Goal: Transaction & Acquisition: Book appointment/travel/reservation

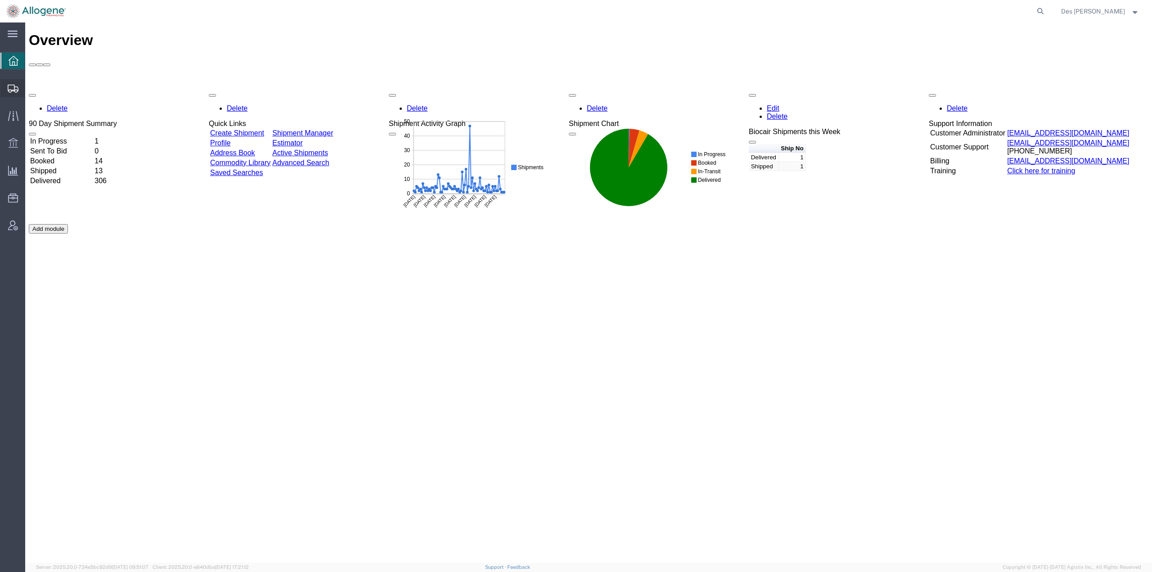
click at [31, 85] on span "Shipments" at bounding box center [28, 88] width 6 height 18
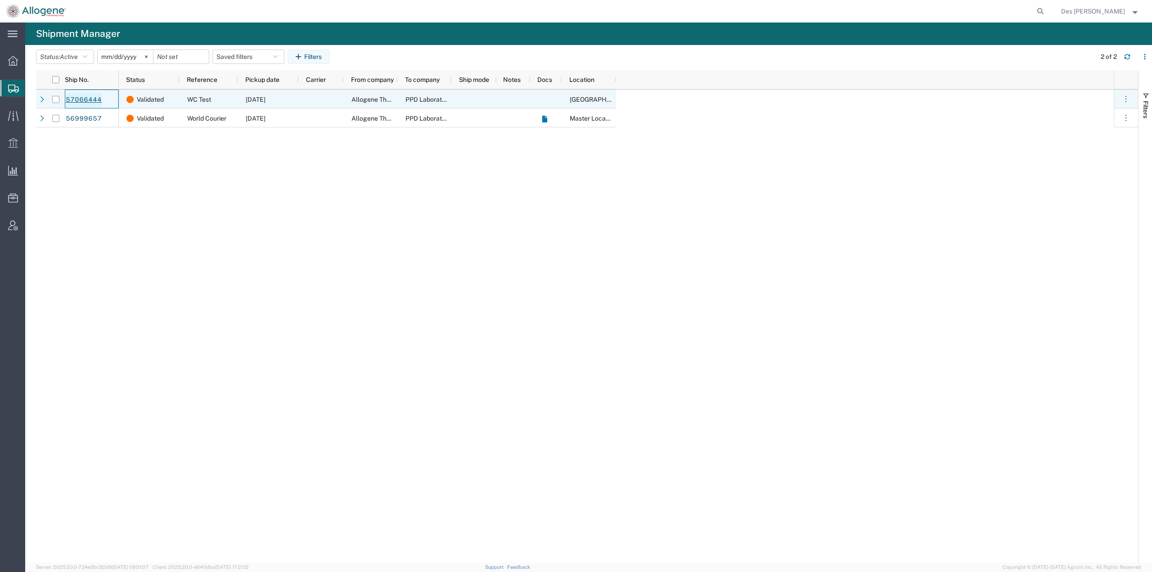
click at [82, 97] on link "57066444" at bounding box center [83, 100] width 37 height 14
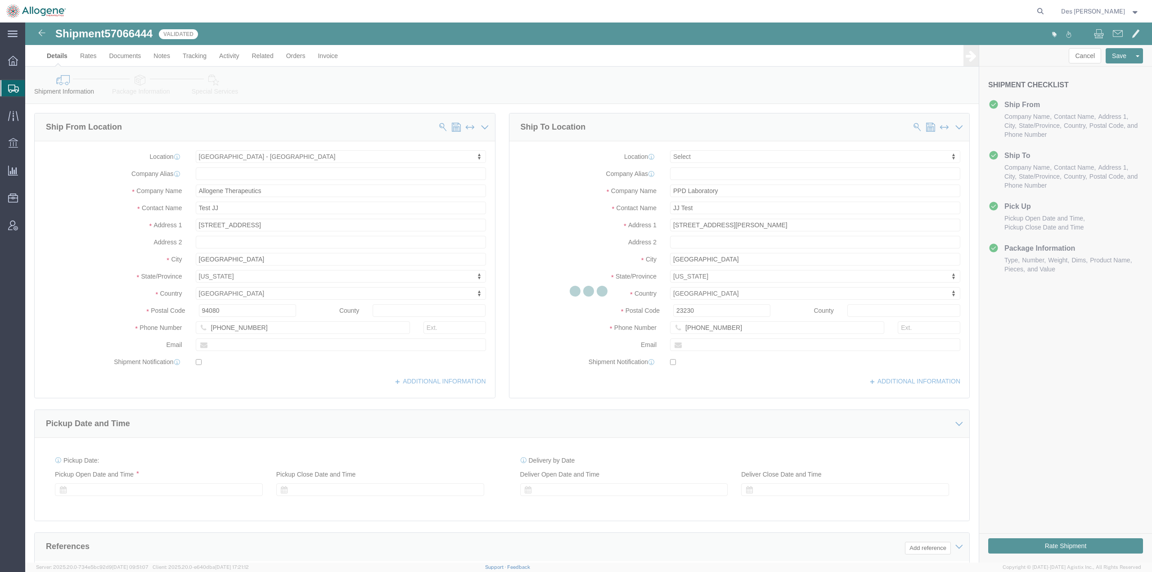
select select "52632"
select select
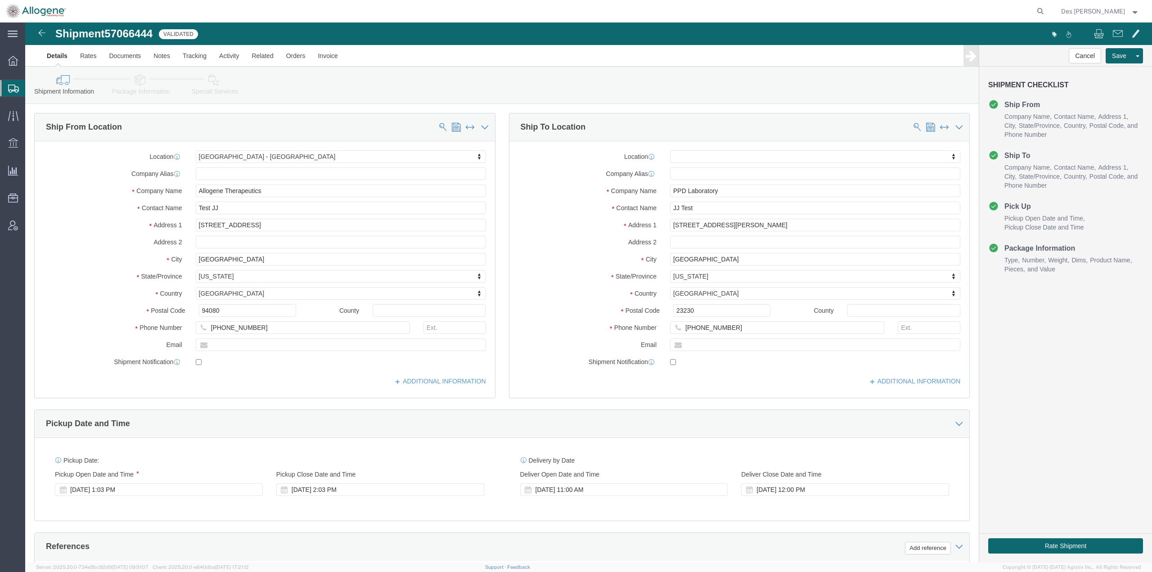
scroll to position [233, 0]
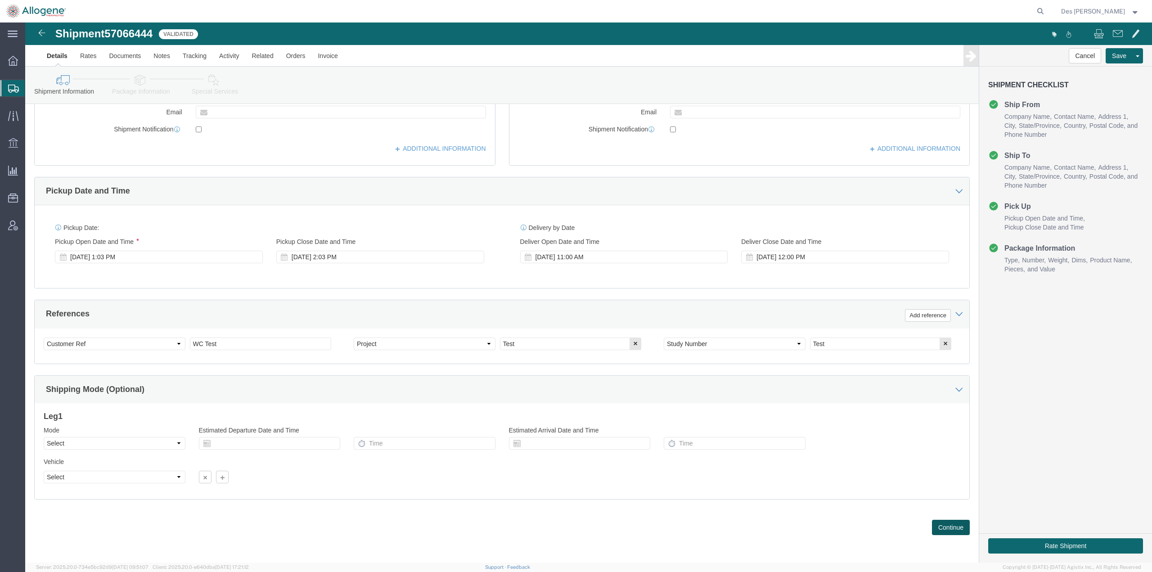
click button "Continue"
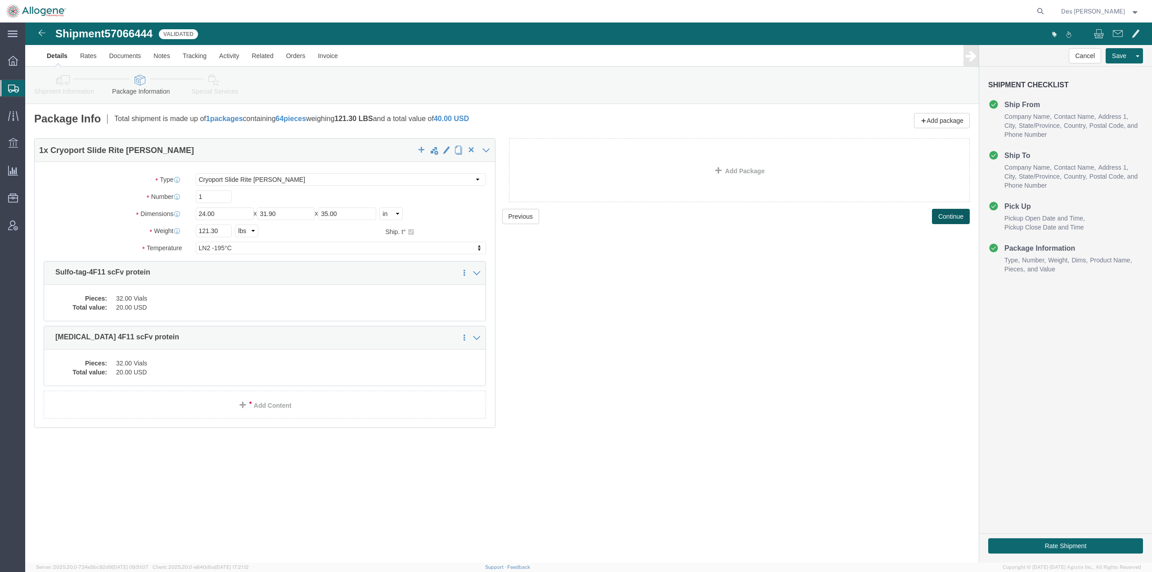
scroll to position [0, 0]
click select "Select BC230 Ambient BC230 Dry Ice BC30 BC30 Ambient BC42 BC42 Frozen BC61 (CL1…"
select select "CP04"
click select "Select BC230 Ambient BC230 Dry Ice BC30 BC30 Ambient BC42 BC42 Frozen BC61 (CL1…"
click div "Previous Continue"
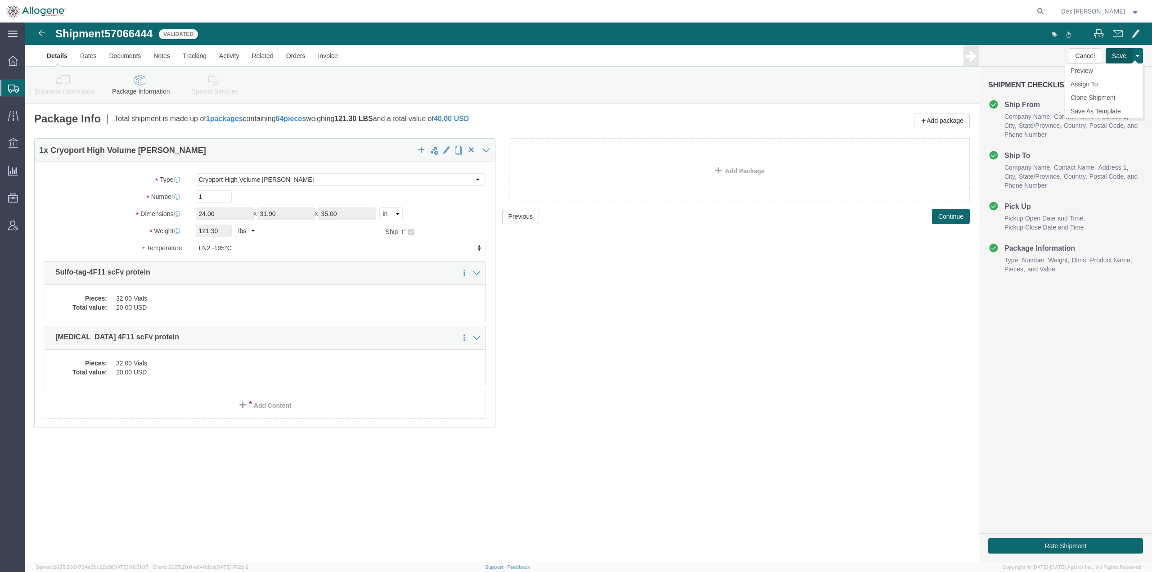
click button "Save"
click link "Details"
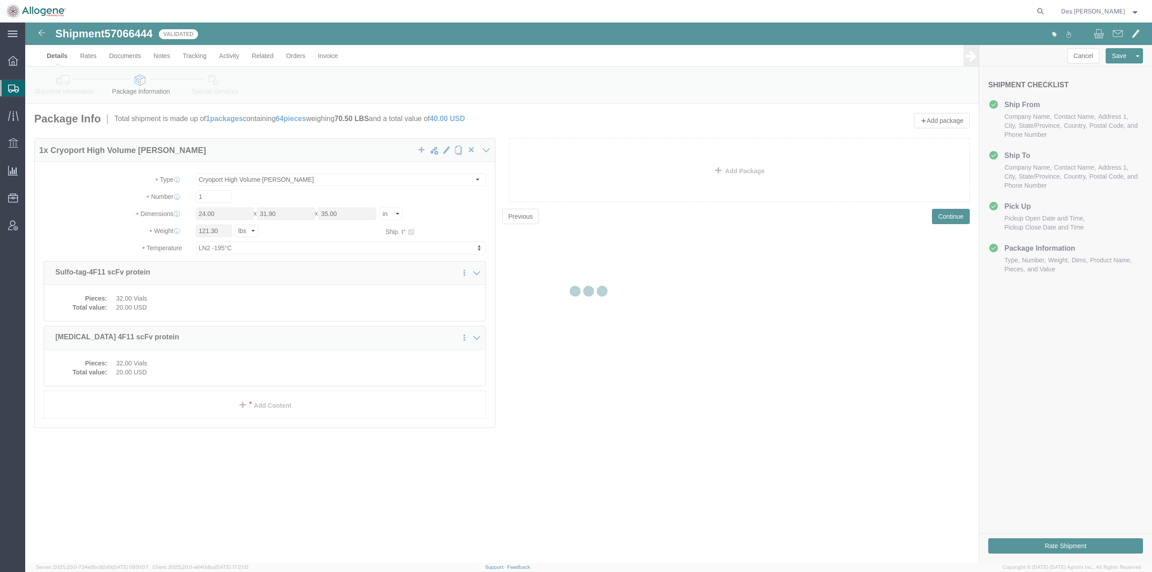
select select "52632"
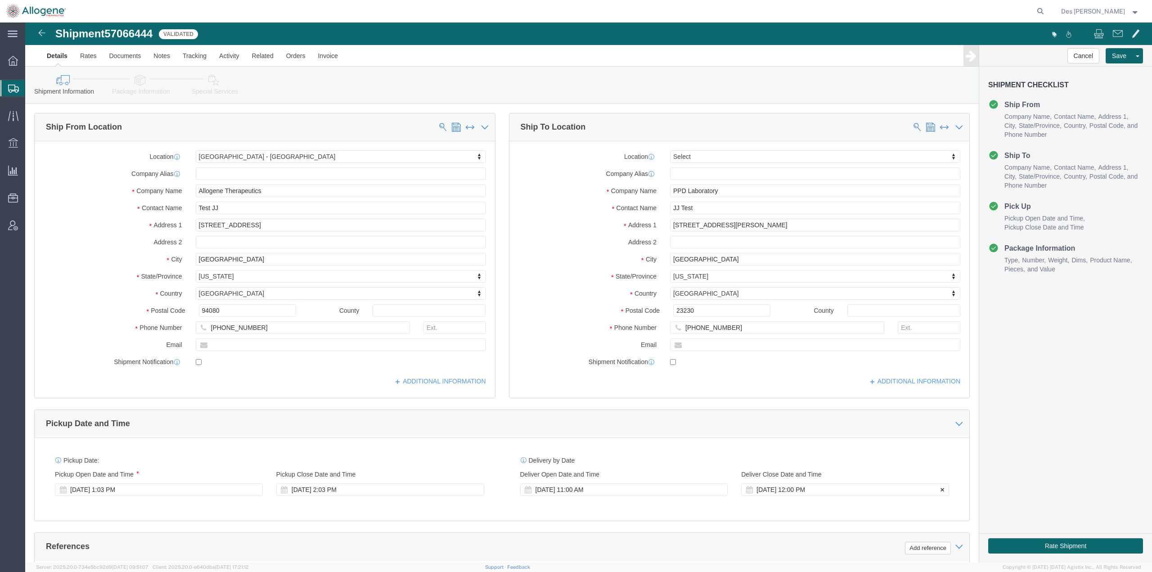
scroll to position [233, 0]
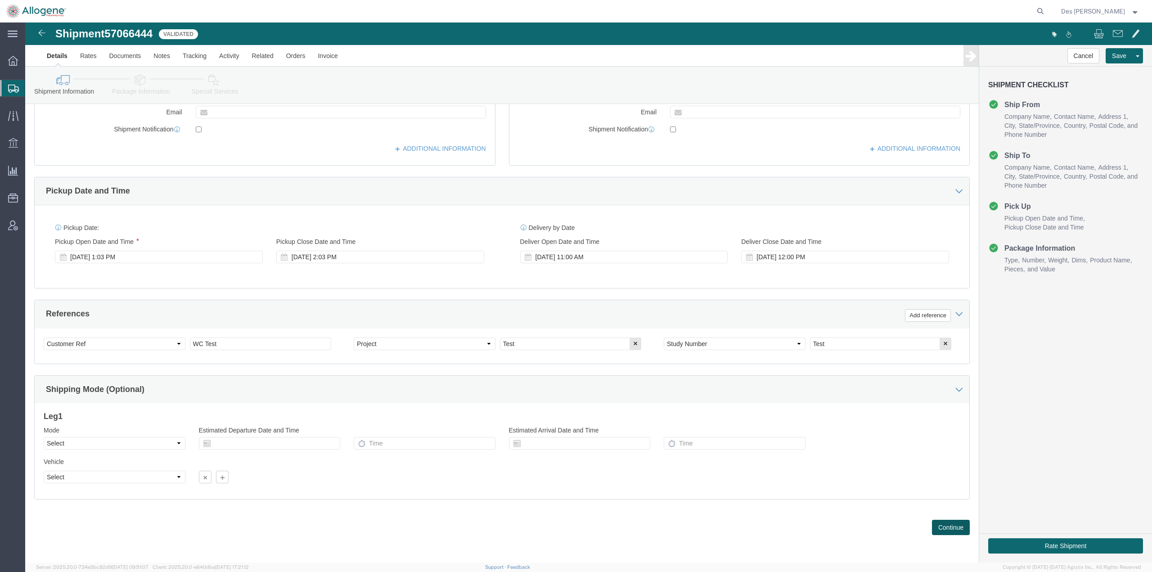
click button "Continue"
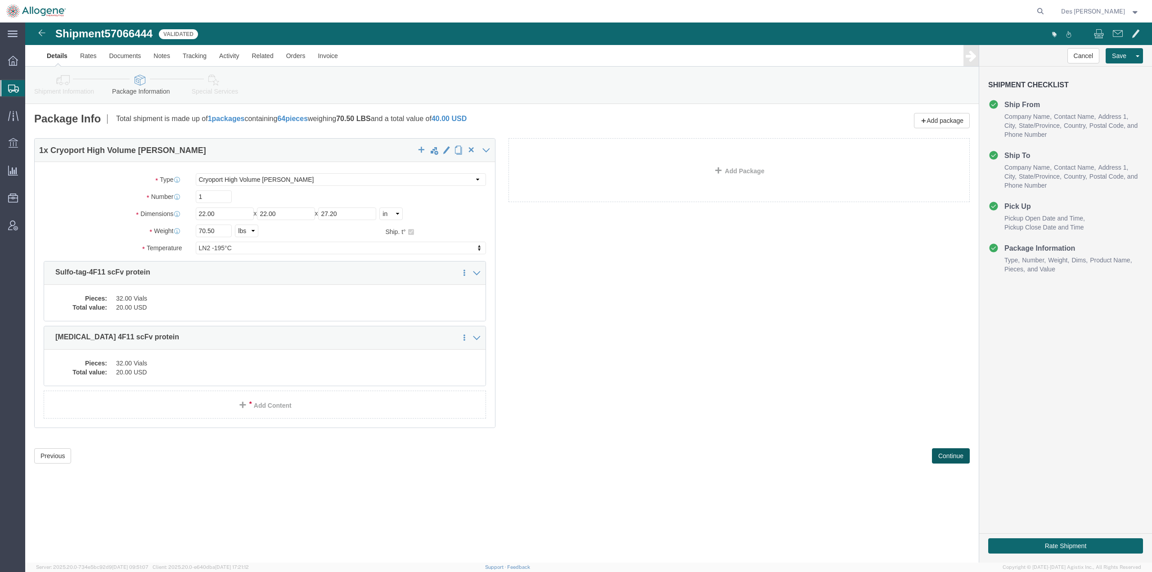
scroll to position [0, 0]
click button "Continue"
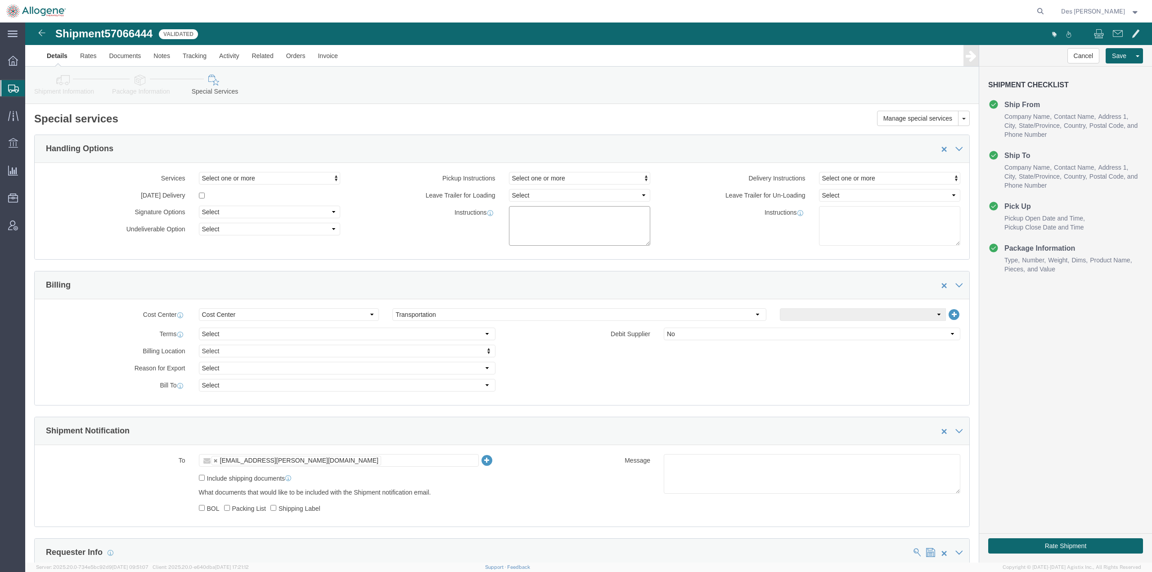
click textarea
type textarea "Test booking"
click button "Save"
click button "Rate Shipment"
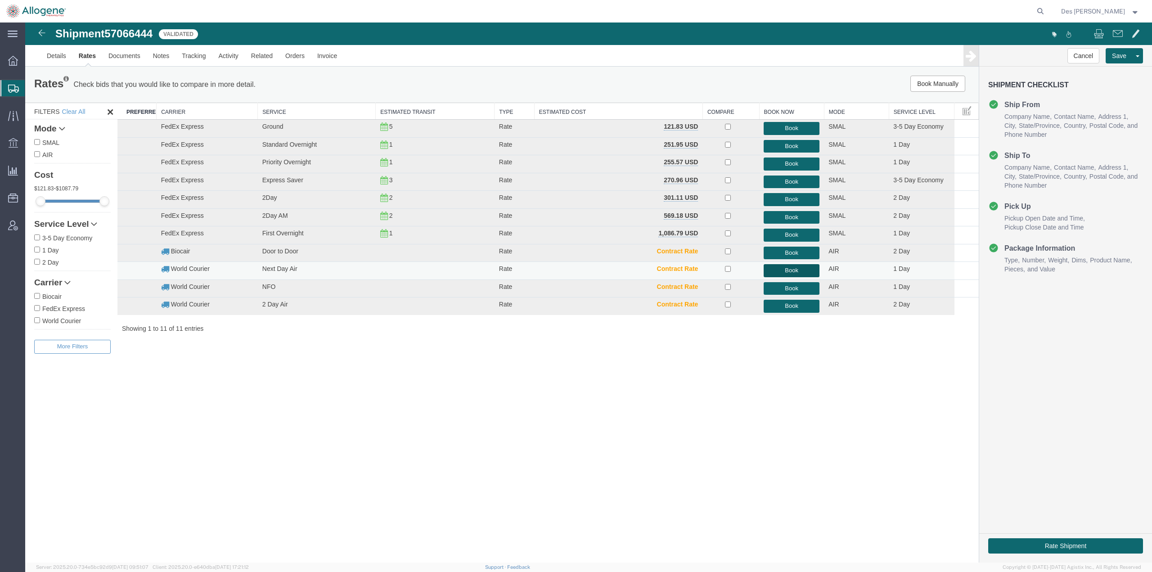
click at [781, 269] on button "Book" at bounding box center [792, 270] width 56 height 13
click at [37, 320] on input "World Courier" at bounding box center [37, 320] width 6 height 6
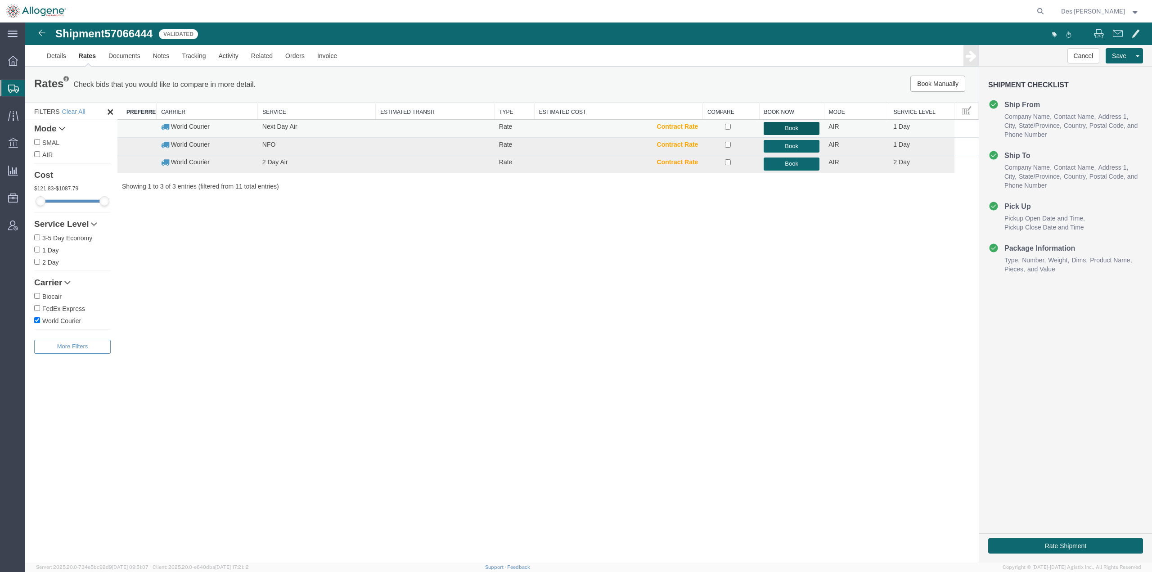
click at [789, 124] on button "Book" at bounding box center [792, 128] width 56 height 13
click at [727, 376] on div "Shipment 57066444 3 of 3 Validated Details Rates Documents Notes Tracking Activ…" at bounding box center [588, 293] width 1127 height 540
click at [50, 320] on label "World Courier" at bounding box center [72, 321] width 77 height 10
click at [40, 320] on input "World Courier" at bounding box center [37, 320] width 6 height 6
checkbox input "false"
